Goal: Information Seeking & Learning: Find specific fact

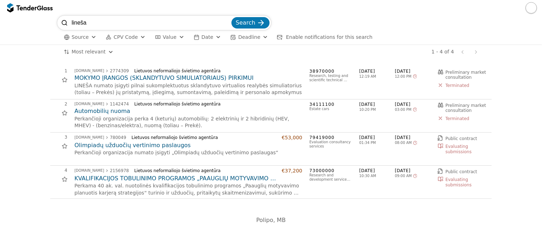
drag, startPoint x: 15, startPoint y: 15, endPoint x: -3, endPoint y: 8, distance: 18.9
click at [0, 8] on html "lineša Search Source CPV Code Type Buyer Value Date Deadline Enable notificatio…" at bounding box center [271, 124] width 542 height 248
type input "led ekranų"
click at [232, 17] on button "Search" at bounding box center [251, 22] width 38 height 11
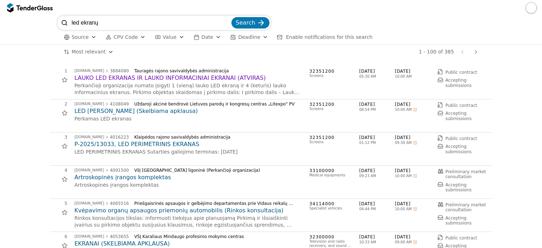
click at [130, 22] on input "led ekranų" at bounding box center [151, 23] width 159 height 14
type input "led ekranų nuoma"
click at [232, 17] on button "Search" at bounding box center [251, 22] width 38 height 11
